Goal: Transaction & Acquisition: Purchase product/service

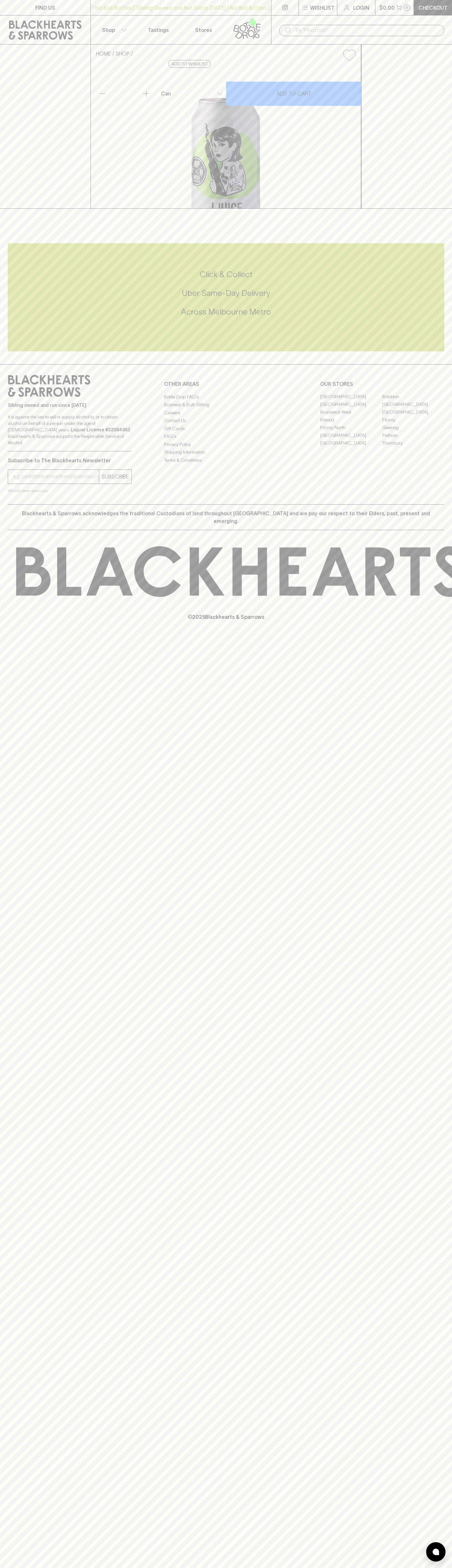
click at [447, 1408] on div "FIND US | No Bad Bottles | Sibling Owned and Run Since [DATE] | No Bad Bottles …" at bounding box center [226, 784] width 452 height 1568
click at [102, 1567] on html "FIND US | No Bad Bottles | Sibling Owned and Run Since [DATE] | No Bad Bottles …" at bounding box center [226, 784] width 452 height 1568
click at [16, 836] on div "FIND US | No Bad Bottles | Sibling Owned and Run Since [DATE] | No Bad Bottles …" at bounding box center [226, 784] width 452 height 1568
